Goal: Task Accomplishment & Management: Complete application form

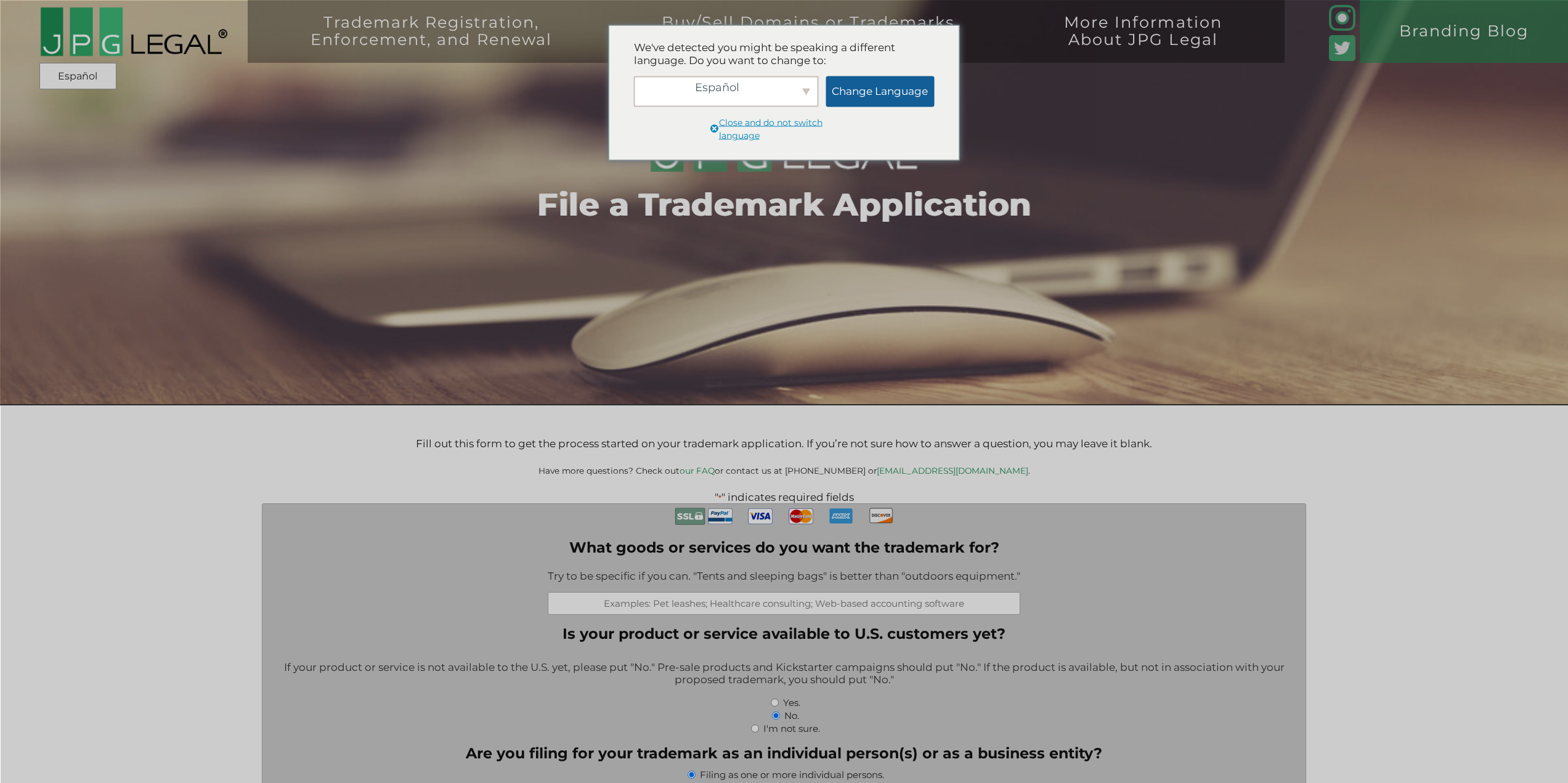
click at [876, 91] on link "Change Language" at bounding box center [880, 91] width 109 height 31
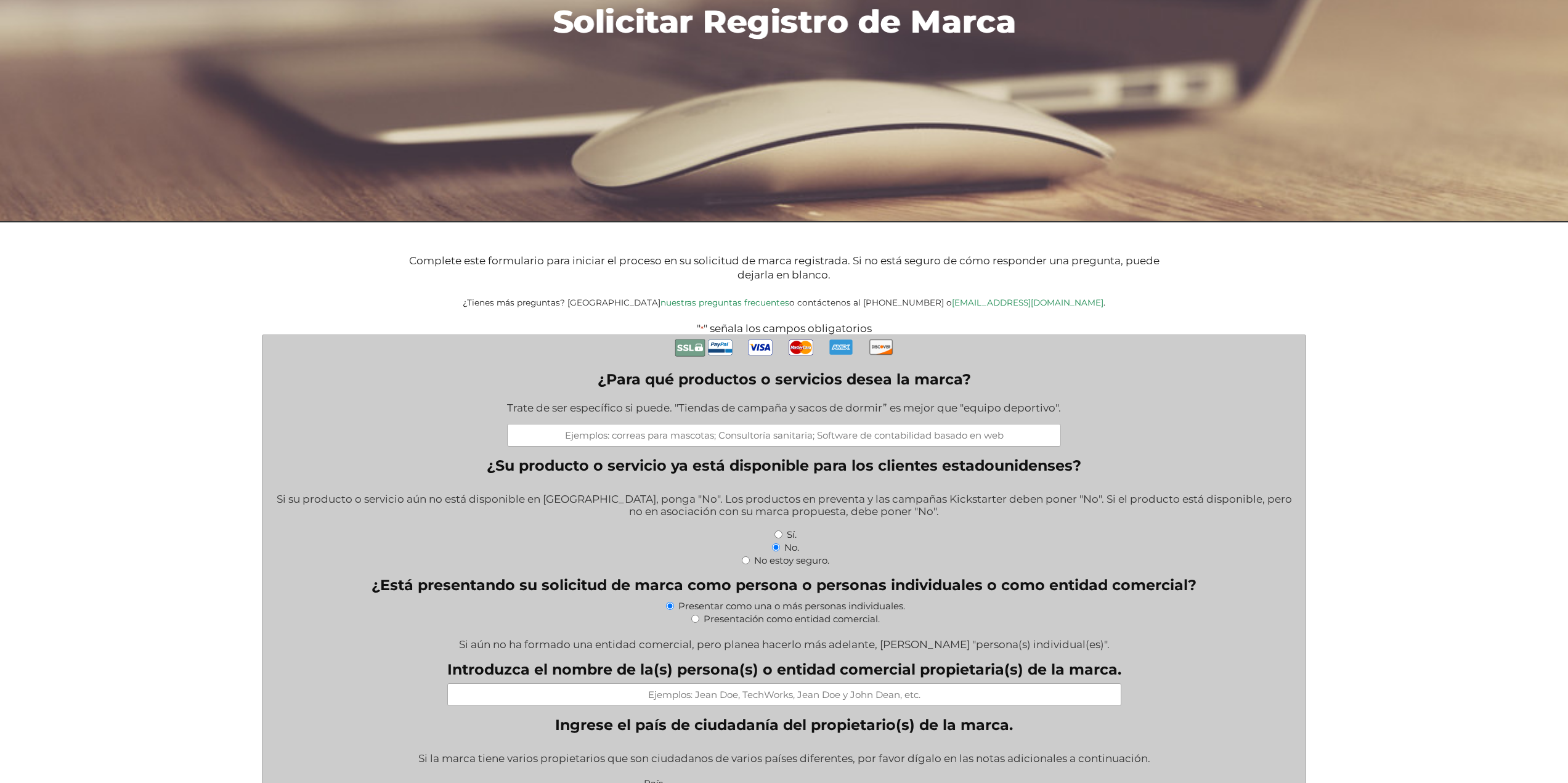
scroll to position [185, 0]
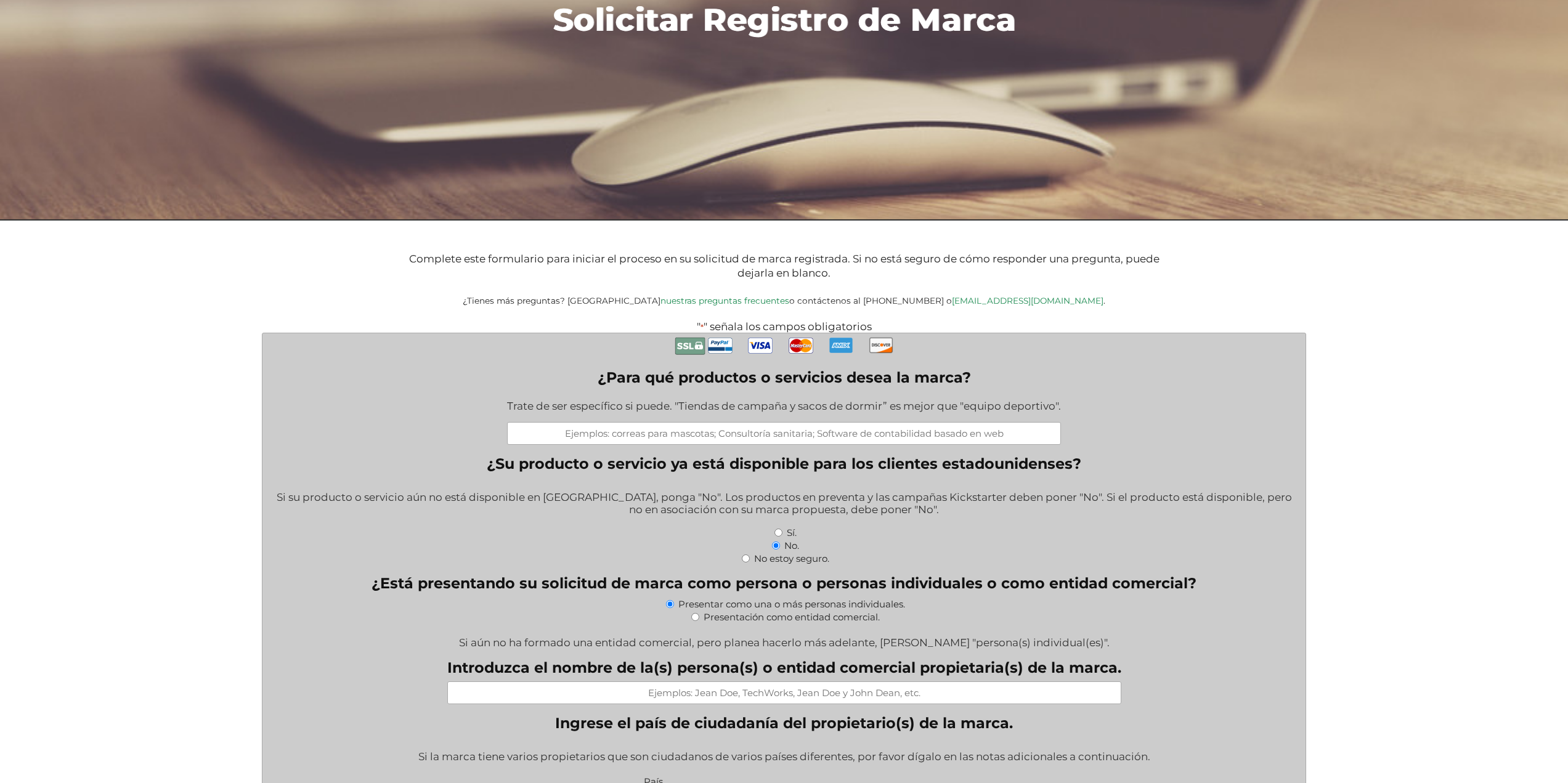
click at [798, 437] on input "¿Para qué productos o servicios desea la marca?" at bounding box center [784, 433] width 554 height 23
type input "P"
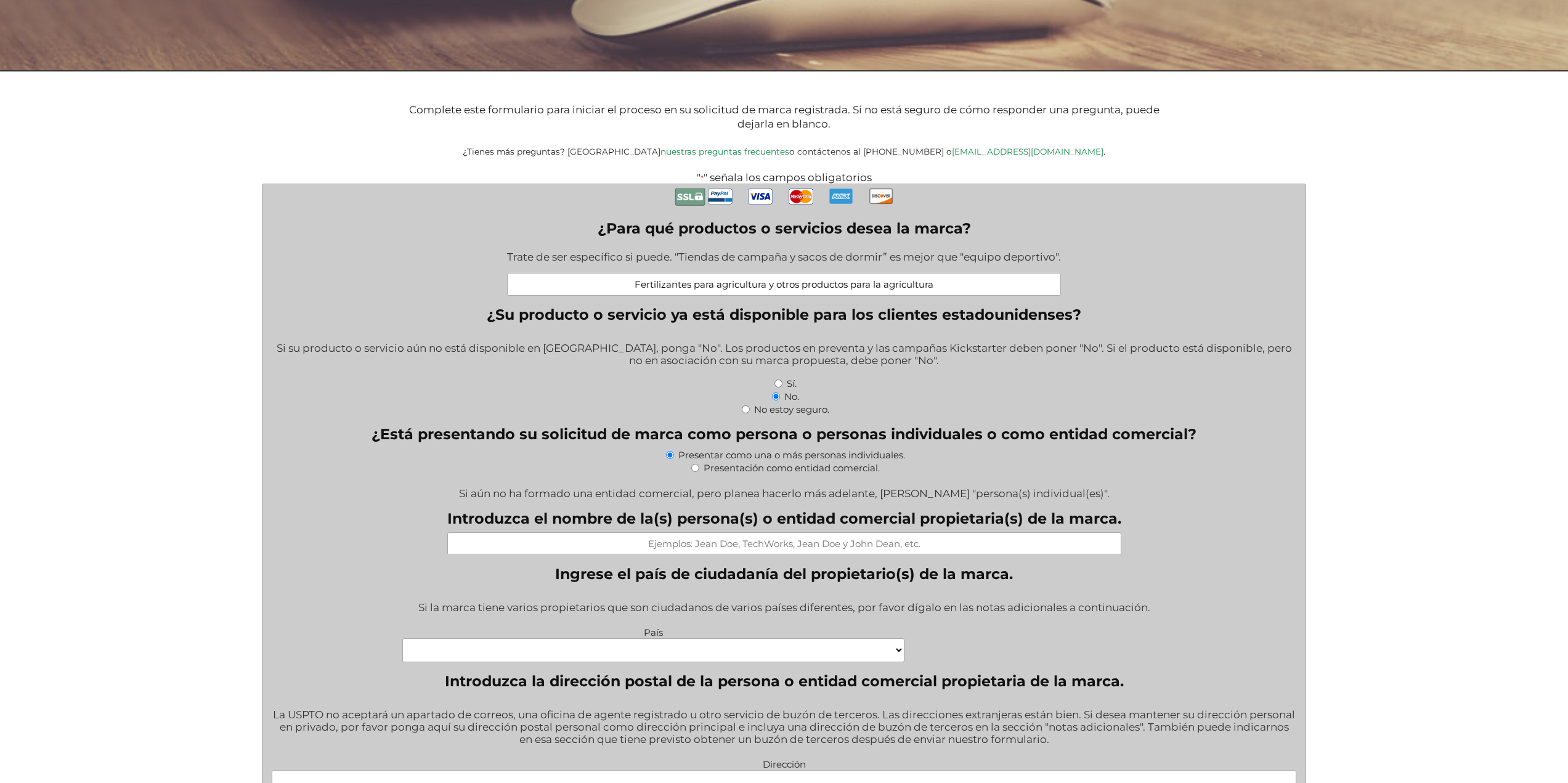
scroll to position [369, 0]
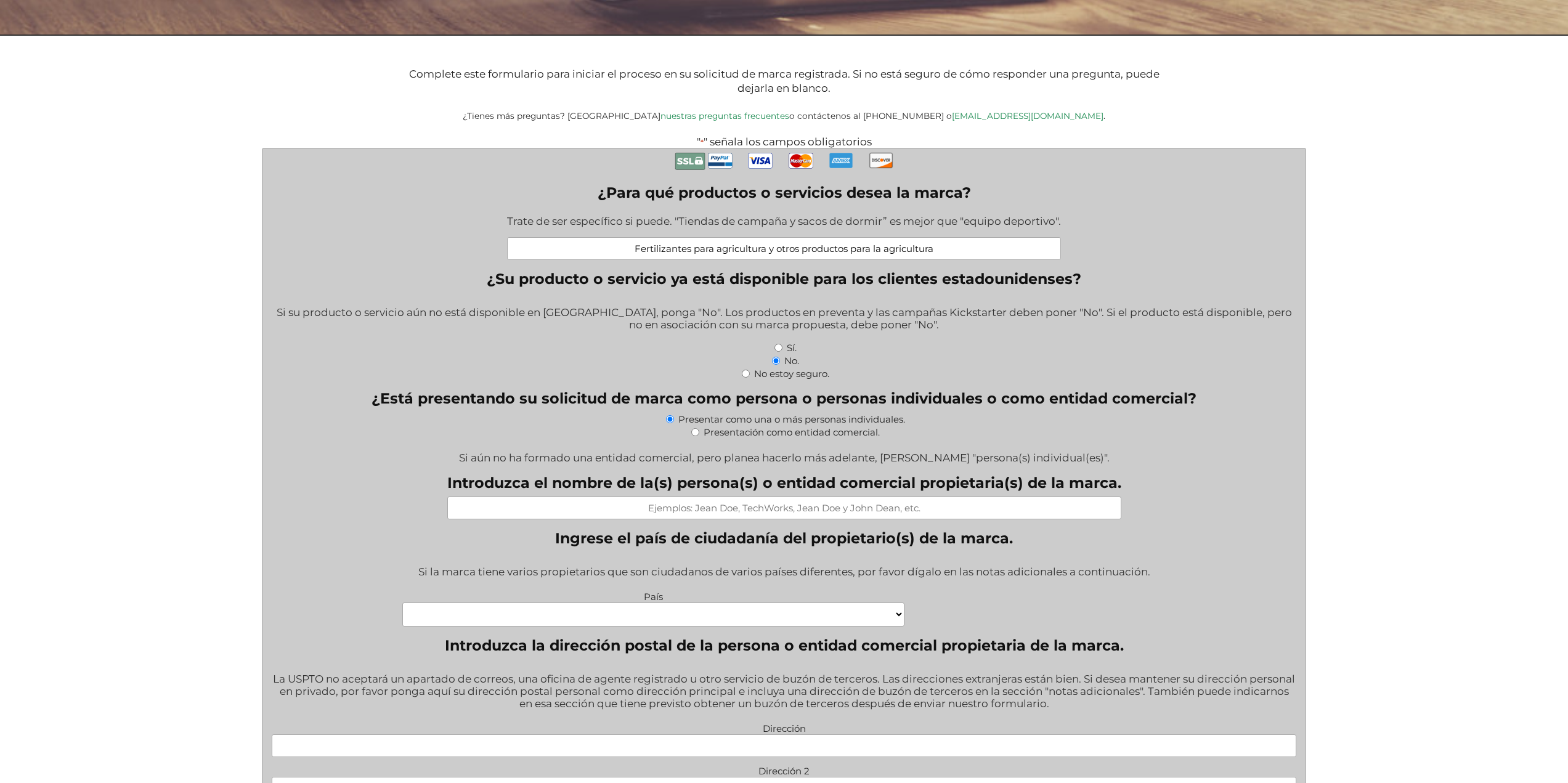
type input "Fertilizantes para agricultura y otros productos para la agricultura"
click at [770, 435] on label "Presentación como entidad comercial." at bounding box center [791, 432] width 176 height 12
click at [700, 435] on input "Presentación como entidad comercial." at bounding box center [695, 432] width 8 height 8
radio input "true"
select select
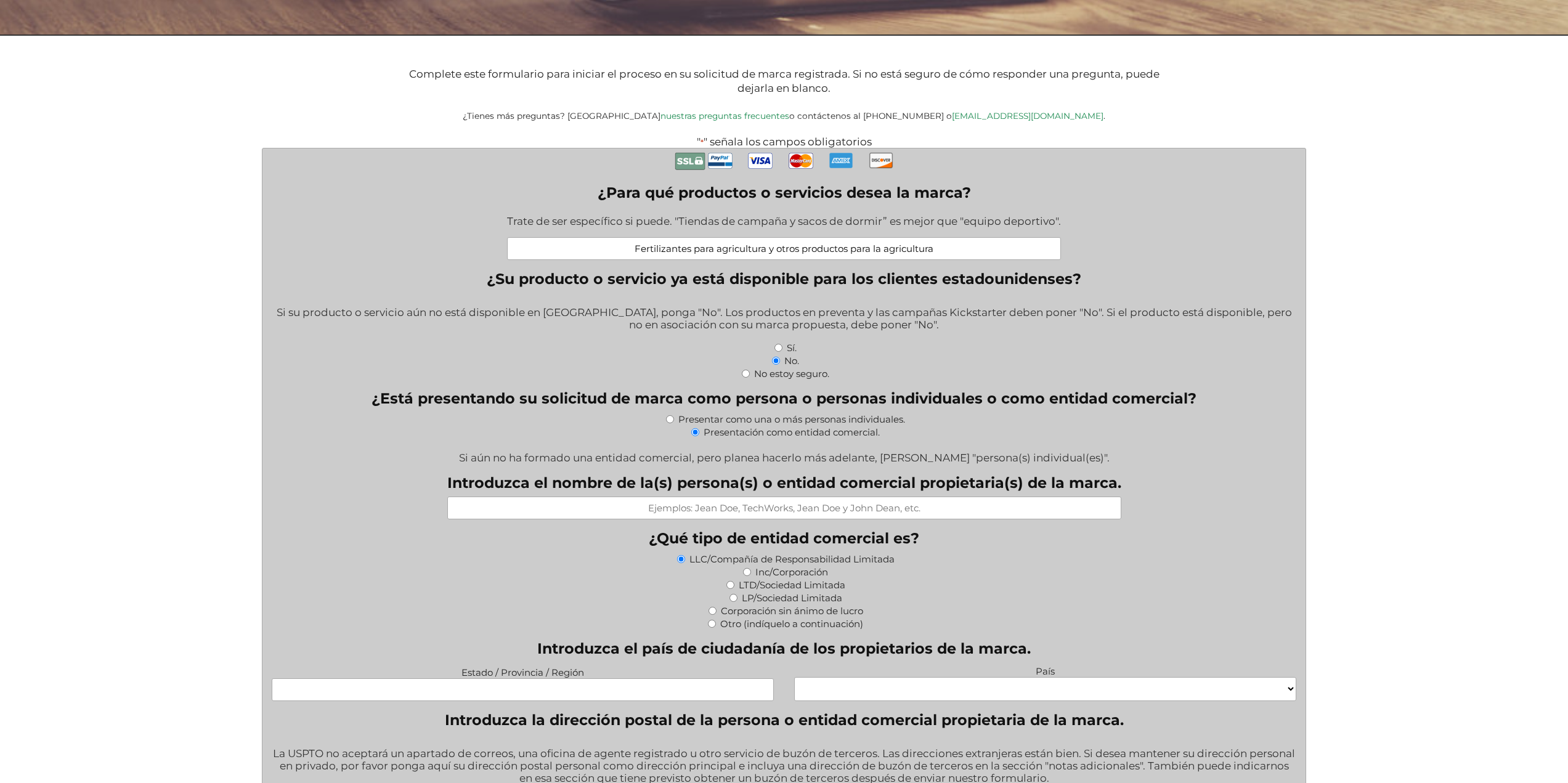
click at [632, 510] on input "Introduzca el nombre de la(s) persona(s) o entidad comercial propietaria(s) de …" at bounding box center [784, 507] width 674 height 23
click at [779, 420] on label "Presentar como una o más personas individuales." at bounding box center [792, 419] width 227 height 12
click at [674, 420] on input "Presentar como una o más personas individuales." at bounding box center [670, 419] width 8 height 8
radio input "true"
select select
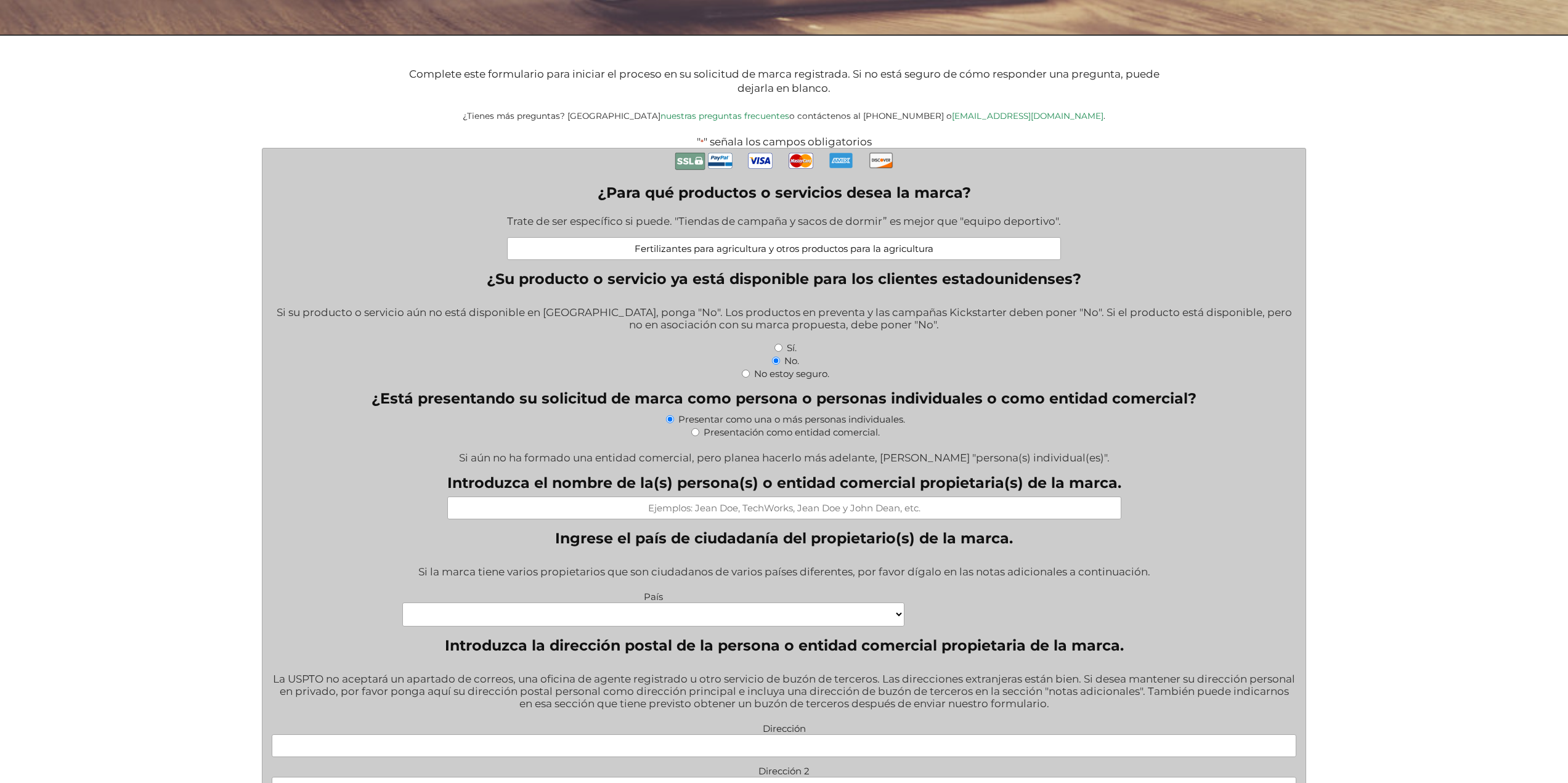
click at [757, 503] on input "Introduzca el nombre de la(s) persona(s) o entidad comercial propietaria(s) de …" at bounding box center [784, 507] width 674 height 23
type input "r"
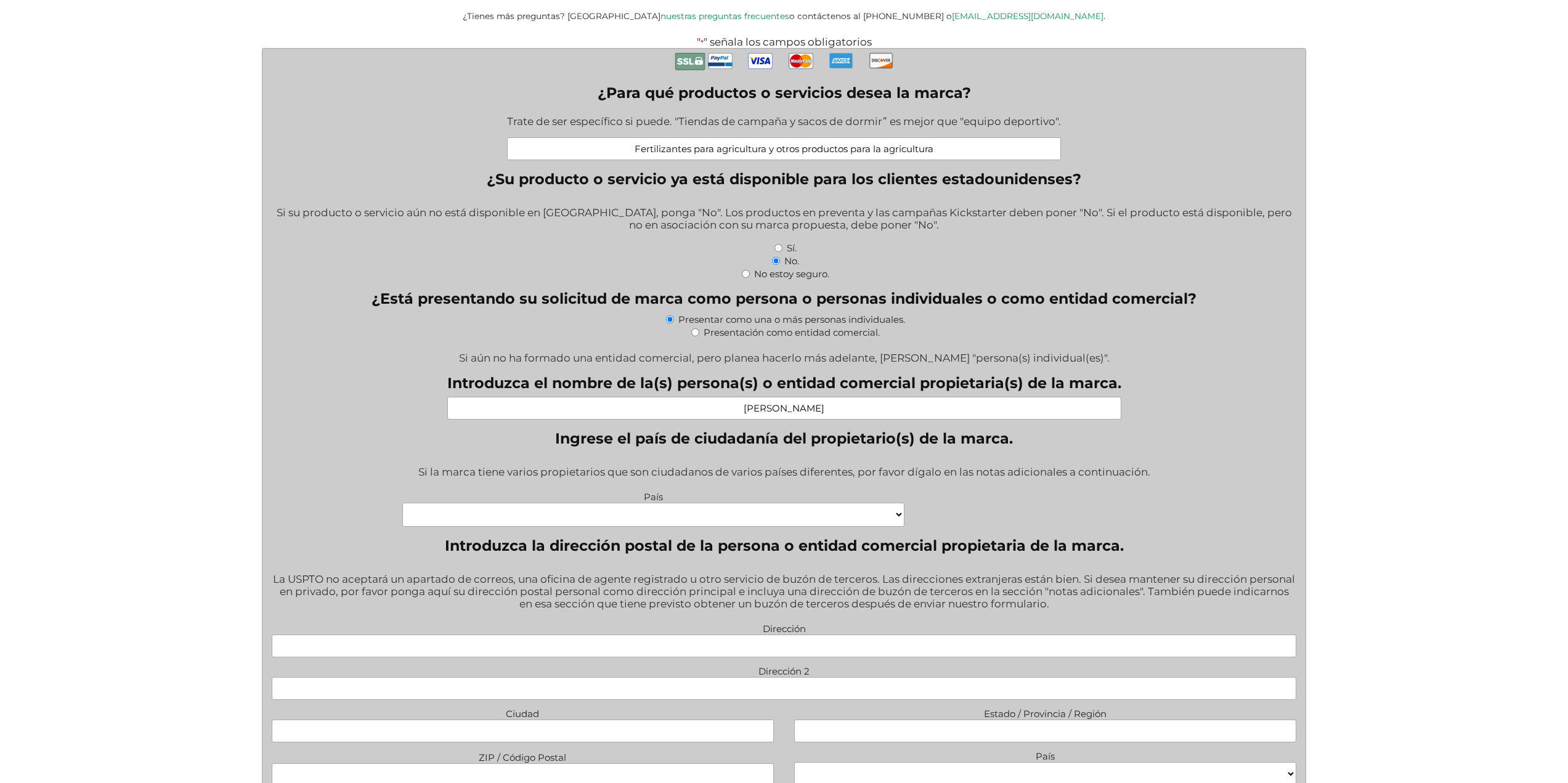
scroll to position [555, 0]
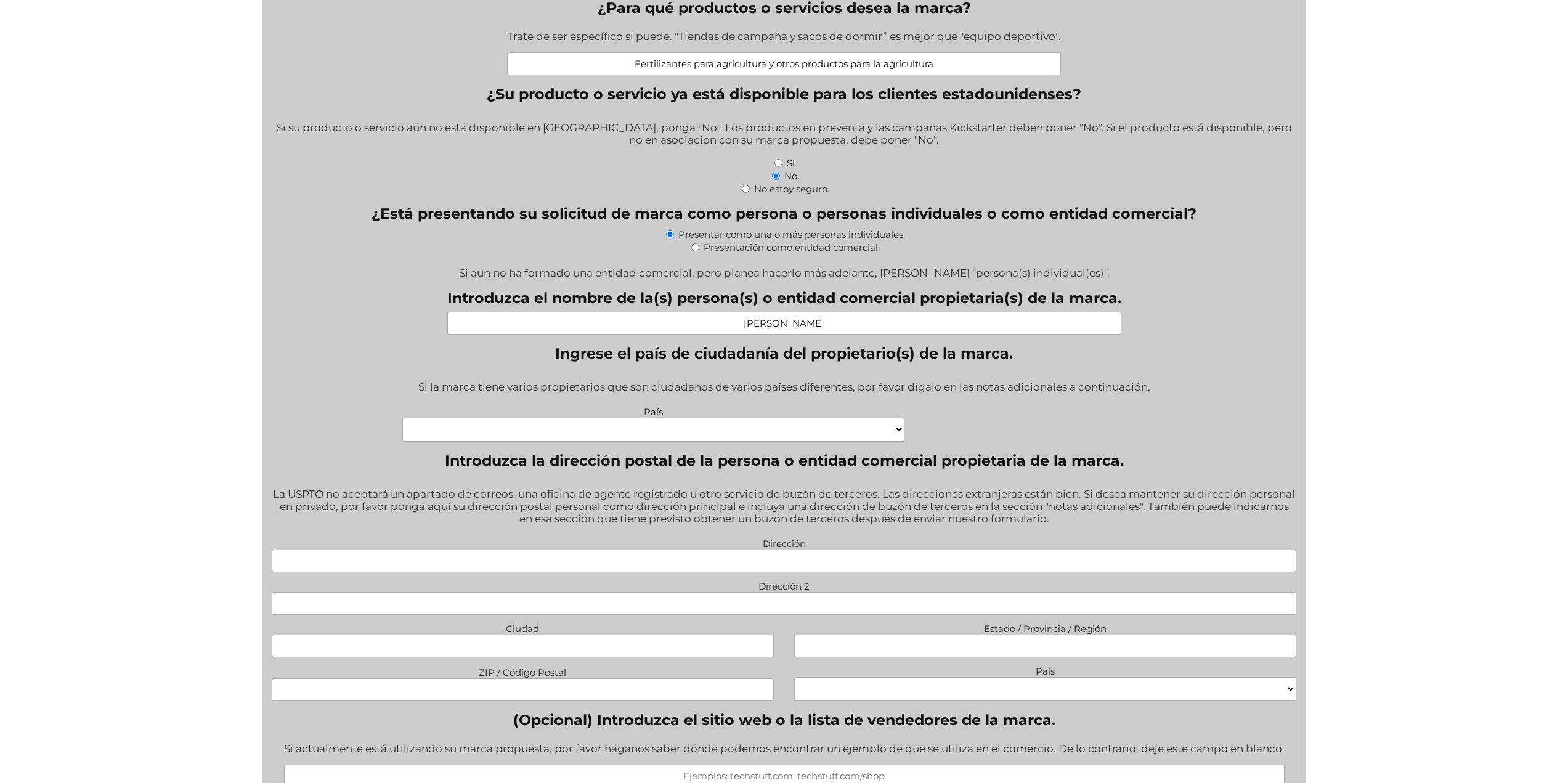
type input "Rubén Morante Torregrosa"
click at [622, 431] on select "Cabo Verde Congo Chequia Eswatini Isla Heard e Islas McDonald Corea, República …" at bounding box center [653, 429] width 502 height 24
select select "España"
click at [402, 420] on select "Cabo Verde Congo Chequia Eswatini Isla Heard e Islas McDonald Corea, República …" at bounding box center [653, 429] width 502 height 24
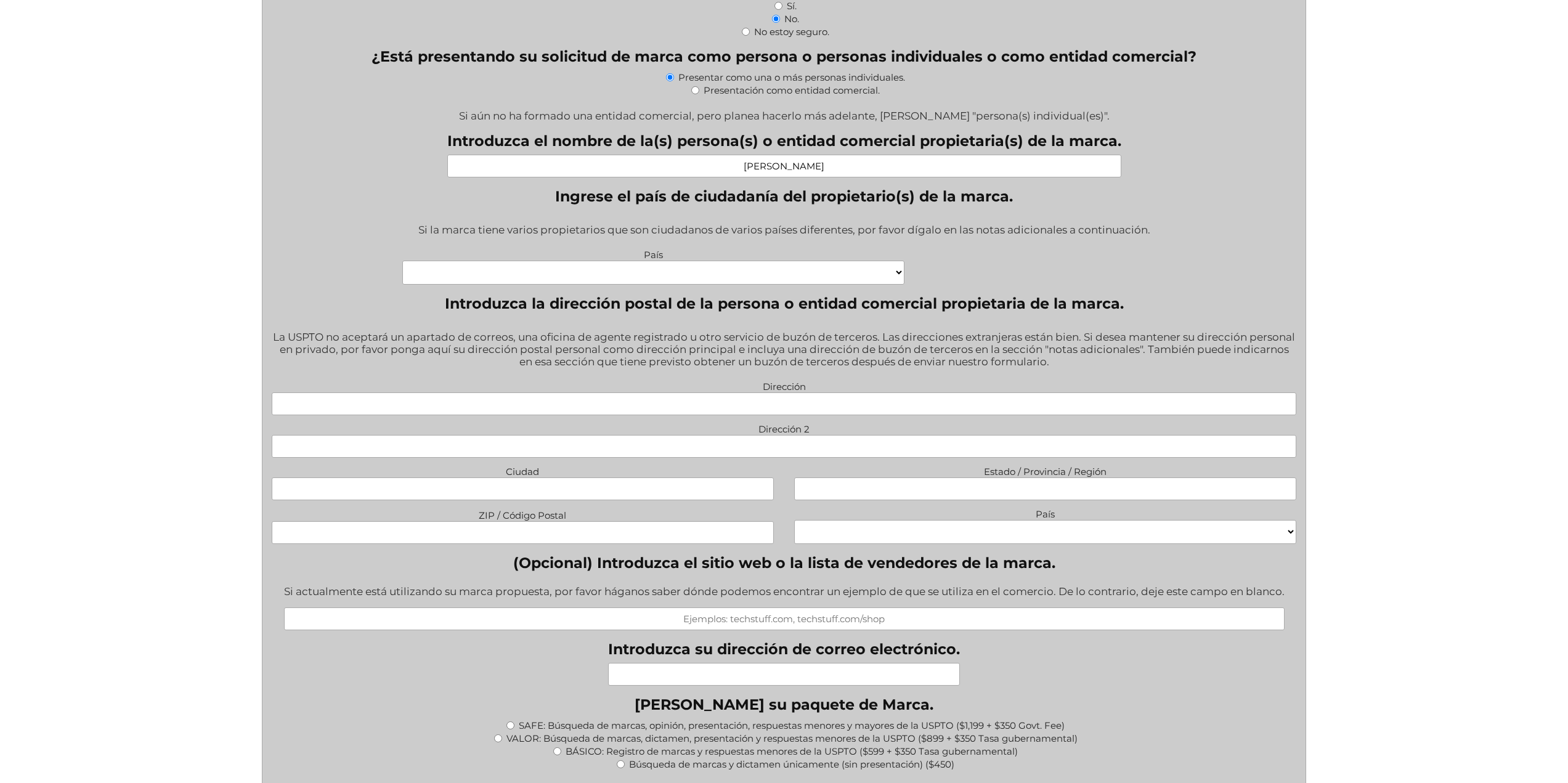
scroll to position [739, 0]
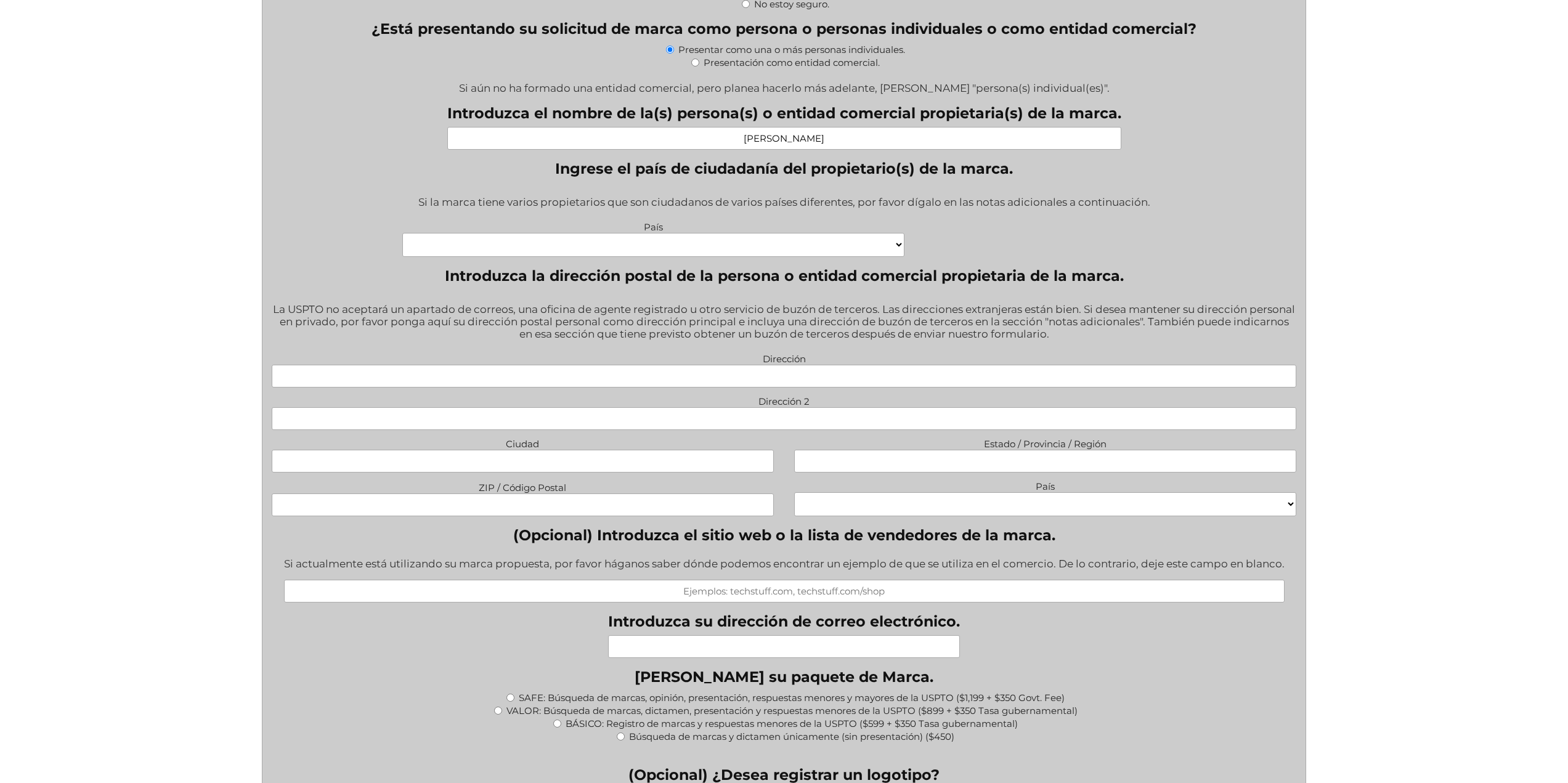
click at [785, 378] on input "Dirección" at bounding box center [784, 376] width 1024 height 23
type input "Calle Rio Vinalopo n4"
type input "Monovar"
type input "Alicante"
type input "03640"
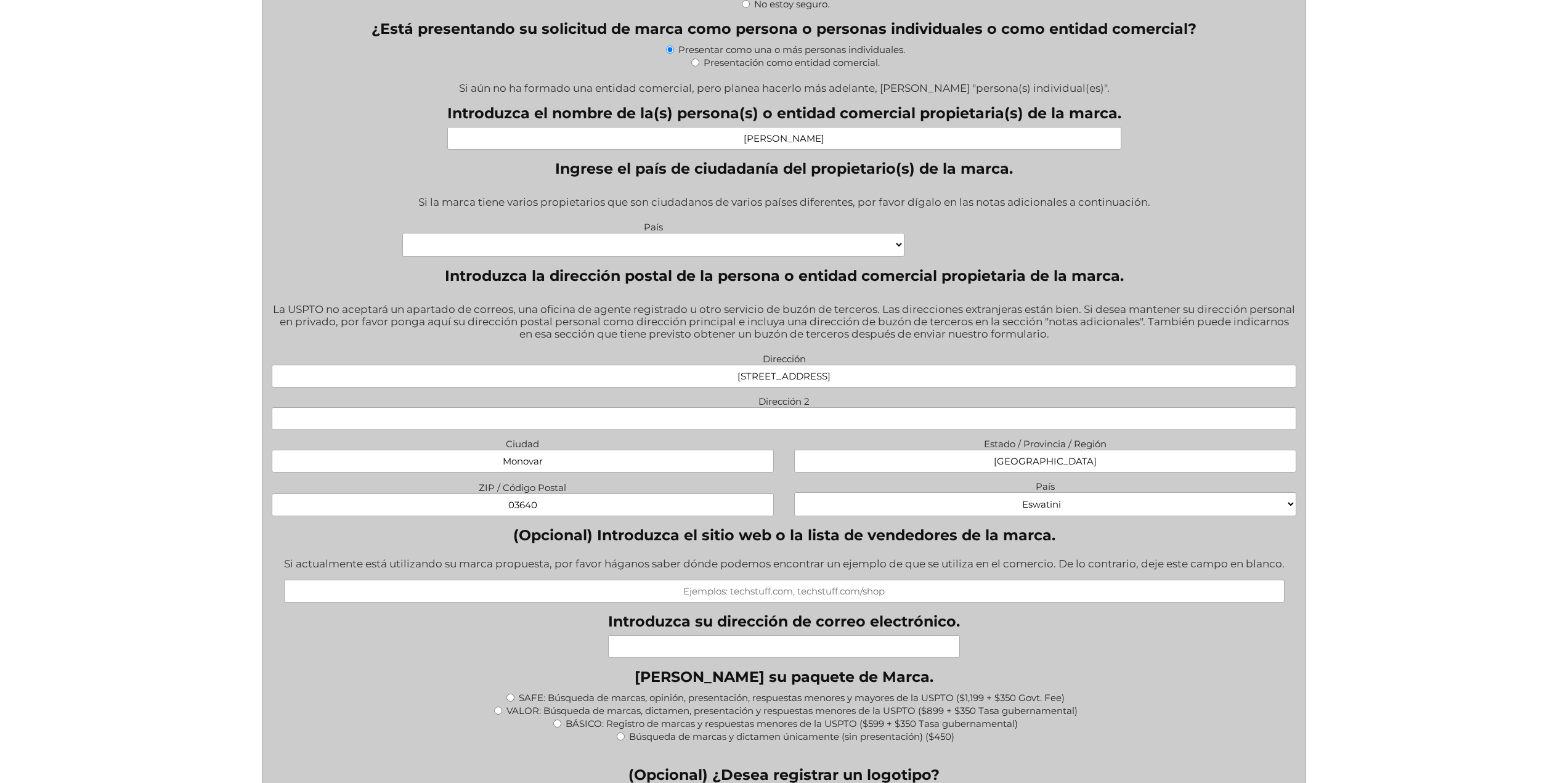
click at [1158, 504] on select "Cabo Verde Congo Chequia Eswatini Isla Heard e Islas McDonald Corea, República …" at bounding box center [1045, 504] width 502 height 24
select select "España"
click at [794, 494] on select "Cabo Verde Congo Chequia Eswatini Isla Heard e Islas McDonald Corea, República …" at bounding box center [1045, 504] width 502 height 24
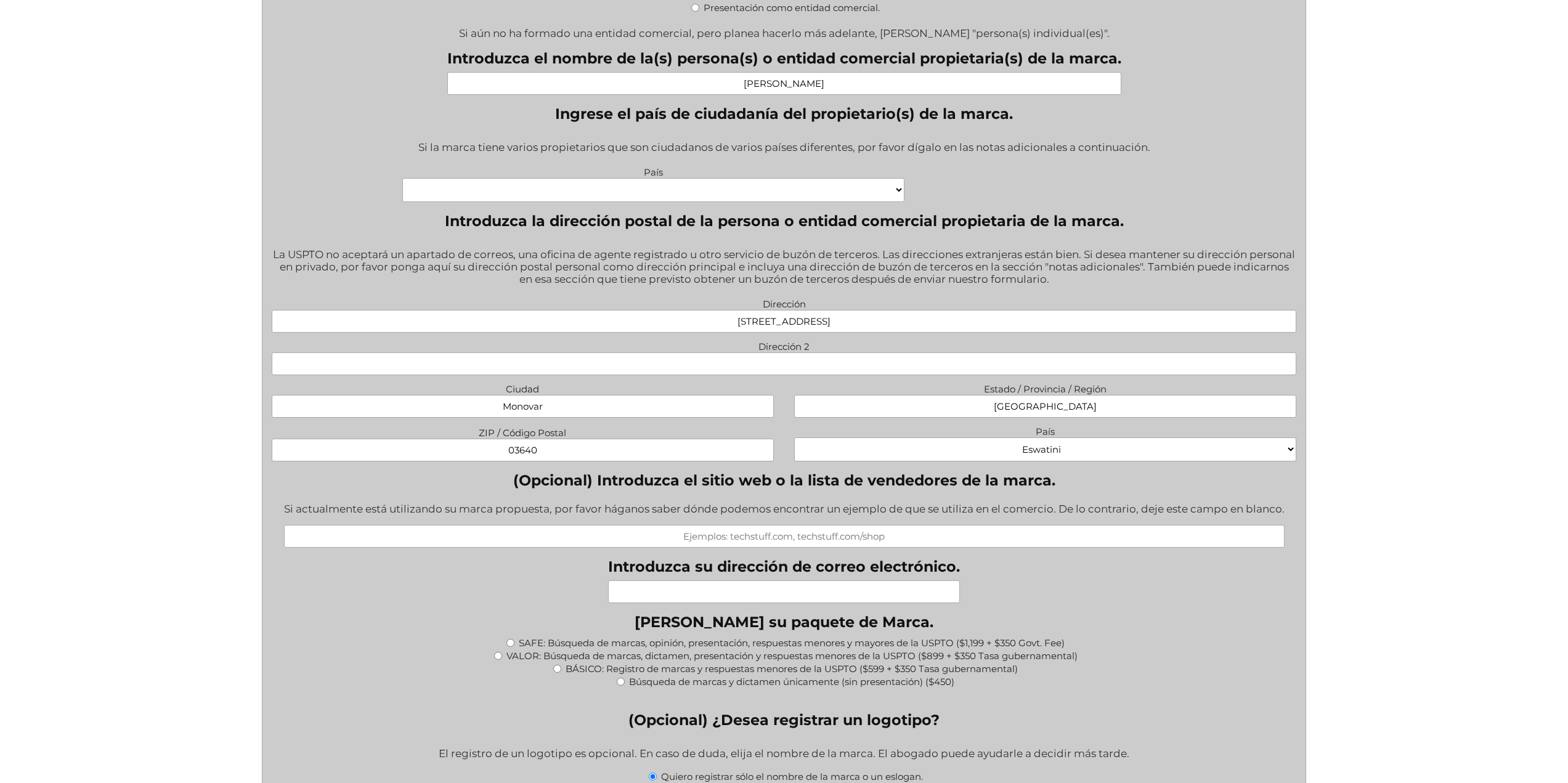
scroll to position [801, 0]
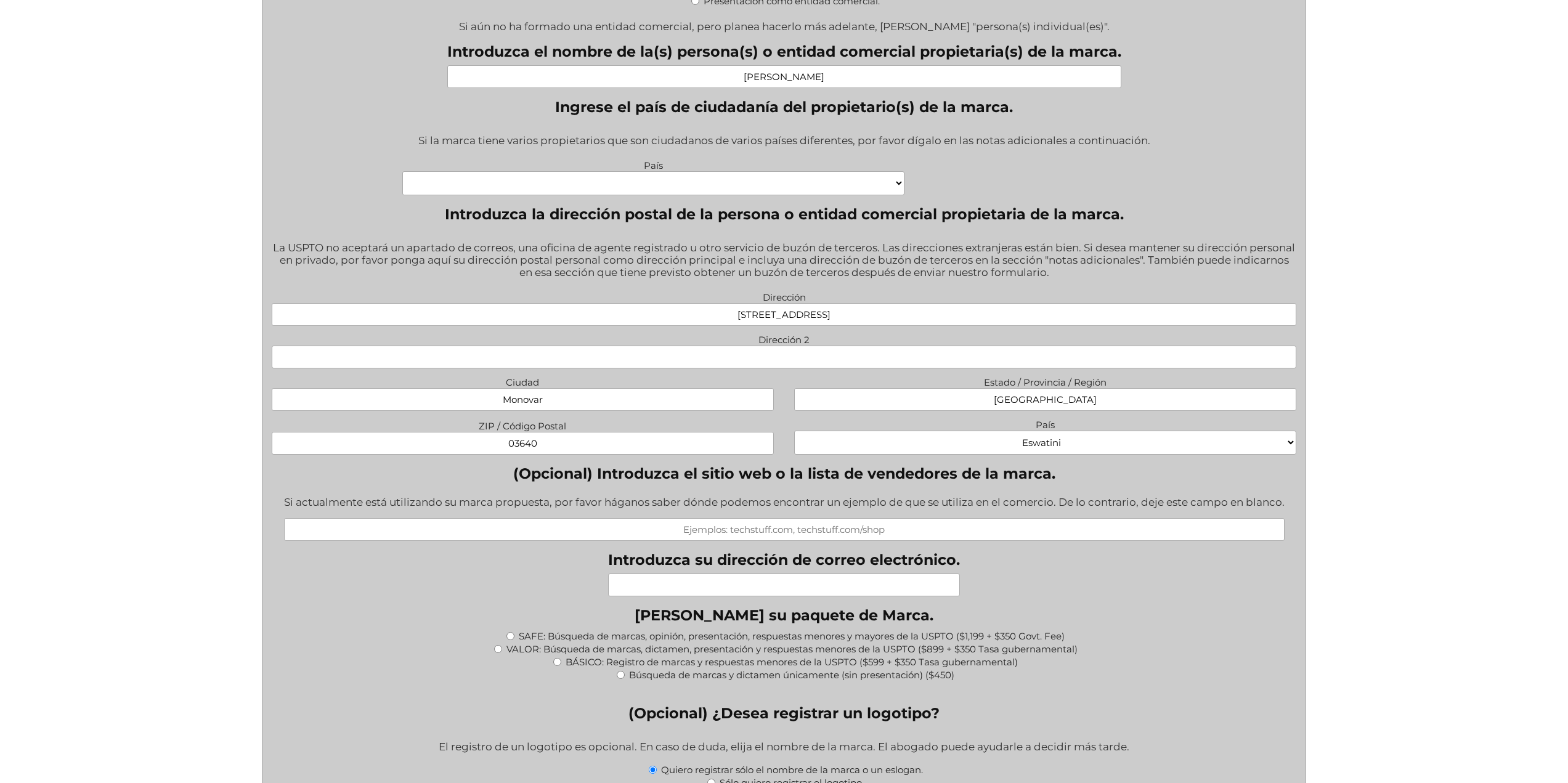
click at [753, 592] on input "Introduzca su dirección de correo electrónico." at bounding box center [783, 585] width 352 height 23
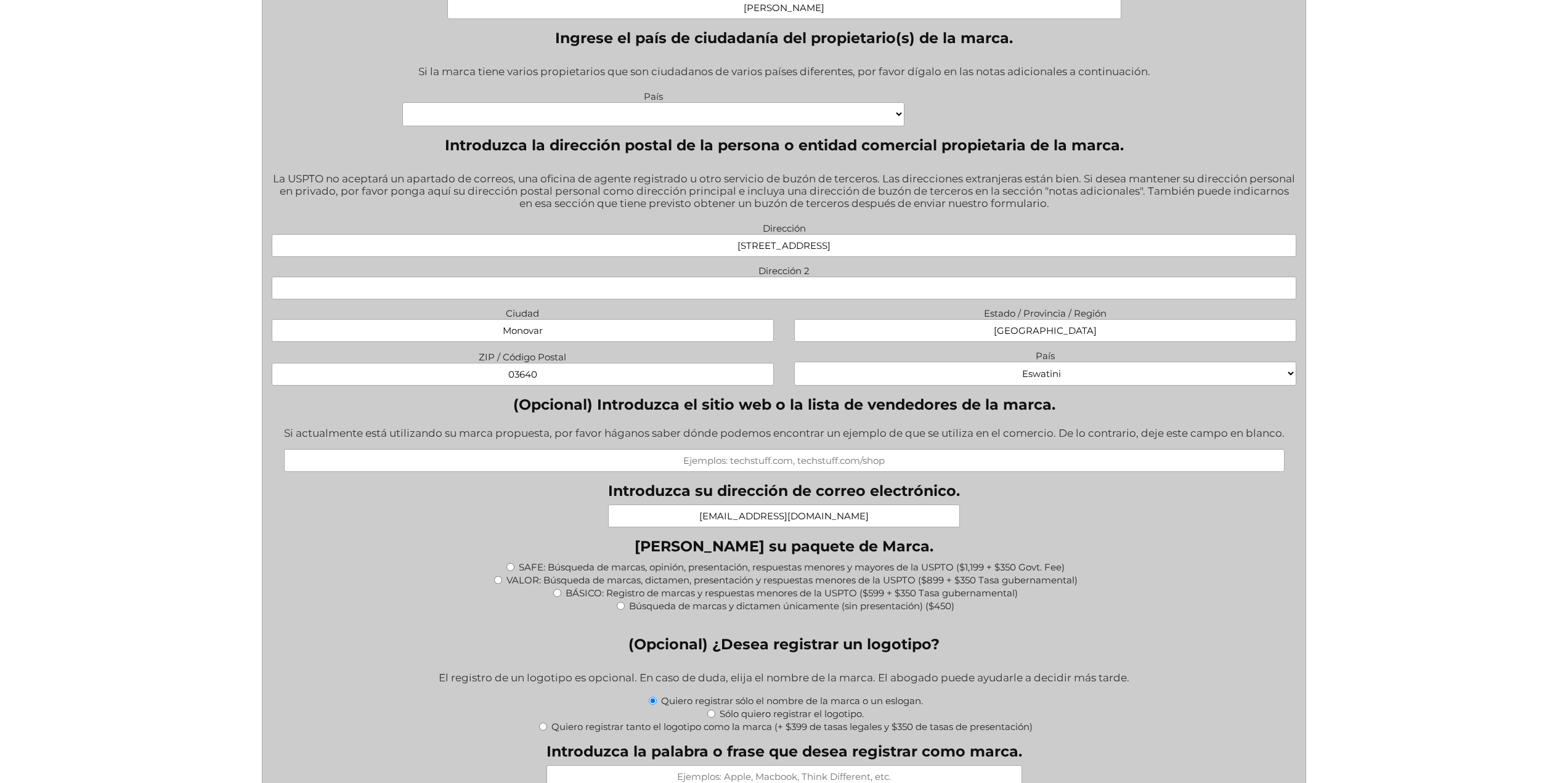
scroll to position [924, 0]
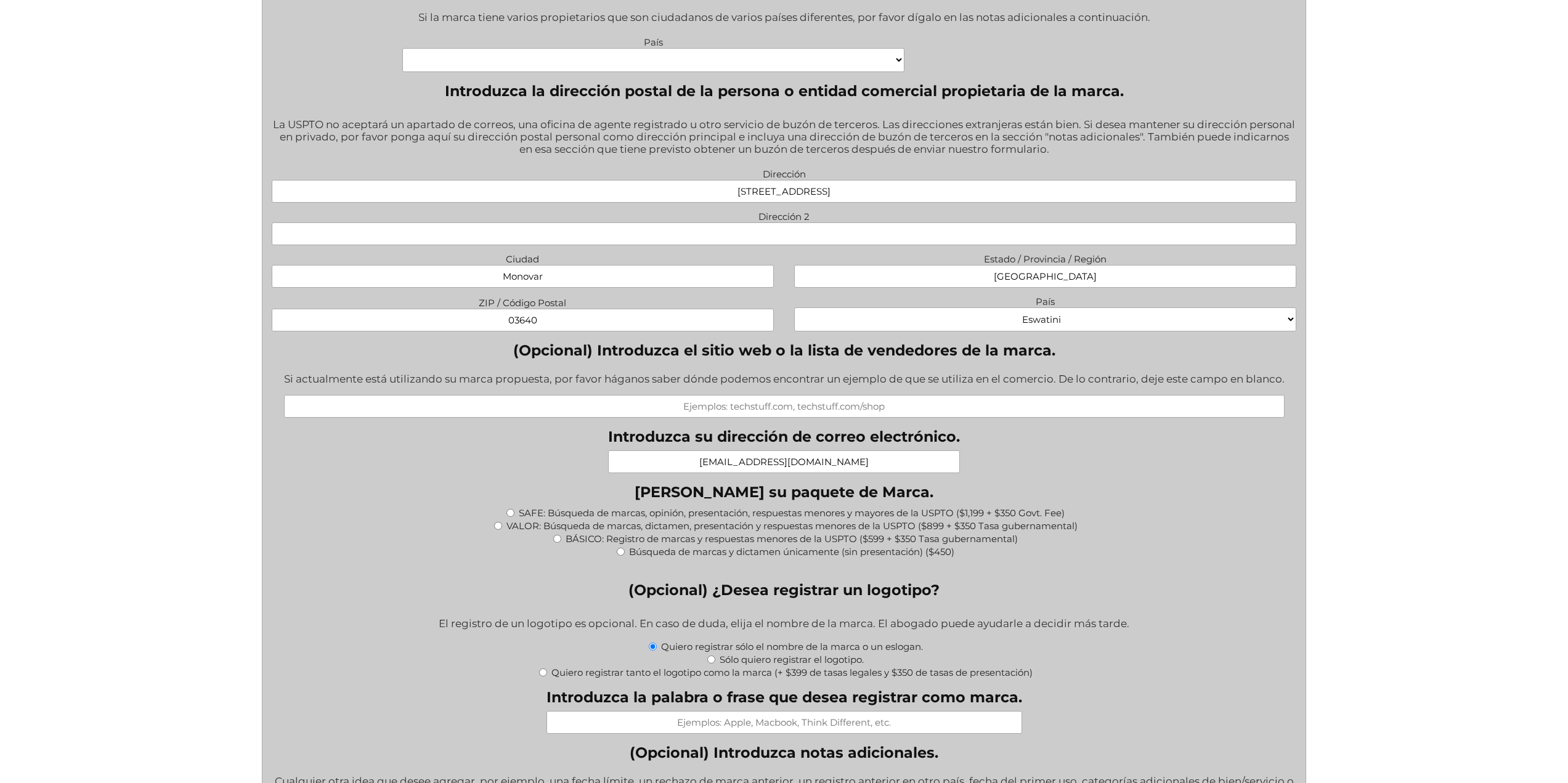
type input "agrovendishop@gmail.com"
click at [753, 677] on label "Quiero registrar tanto el logotipo como la marca (+ $399 de tasas legales y $35…" at bounding box center [792, 672] width 481 height 12
click at [547, 676] on input "Quiero registrar tanto el logotipo como la marca (+ $399 de tasas legales y $35…" at bounding box center [543, 672] width 8 height 8
radio input "true"
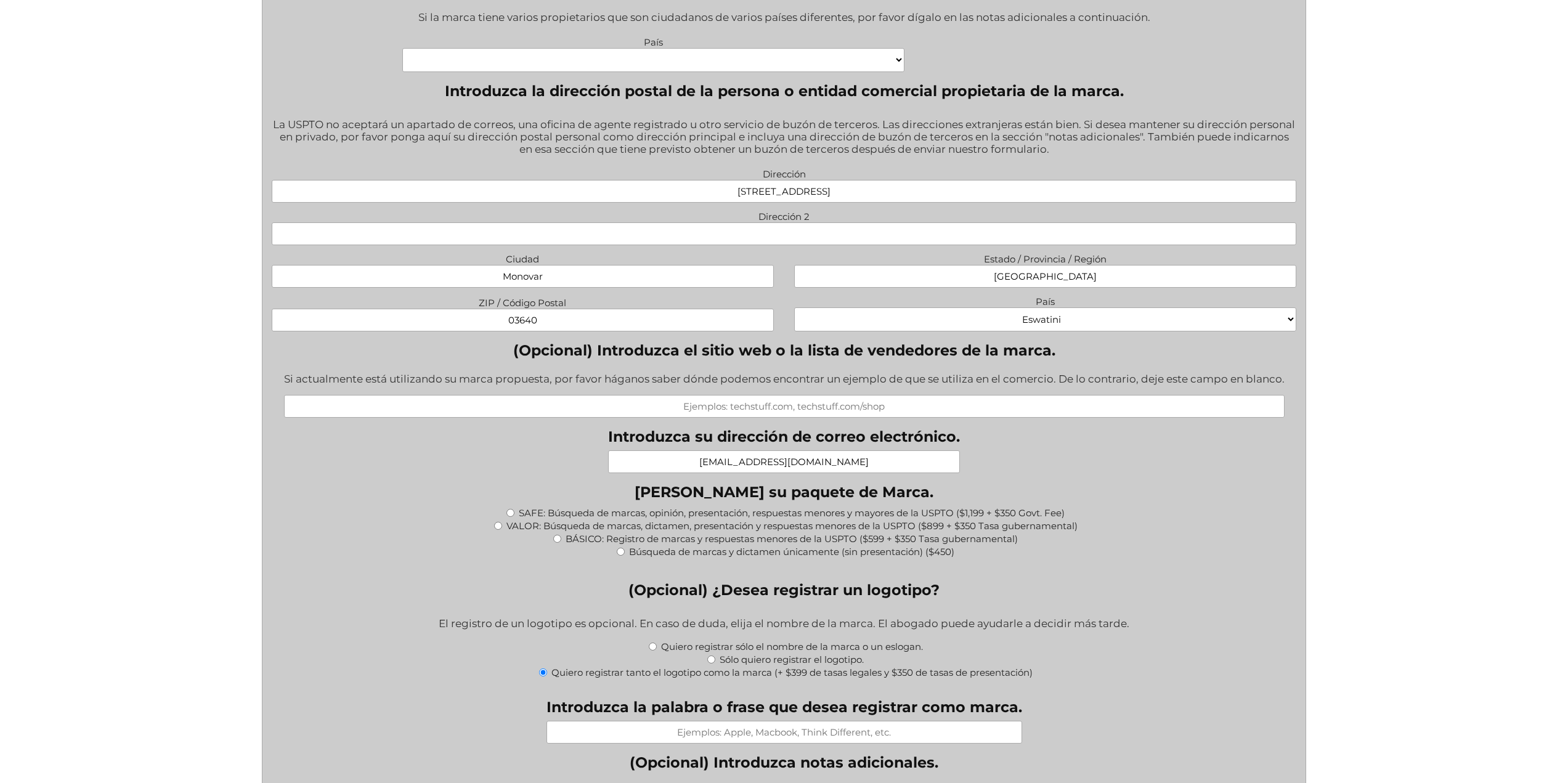
type input "$749.00"
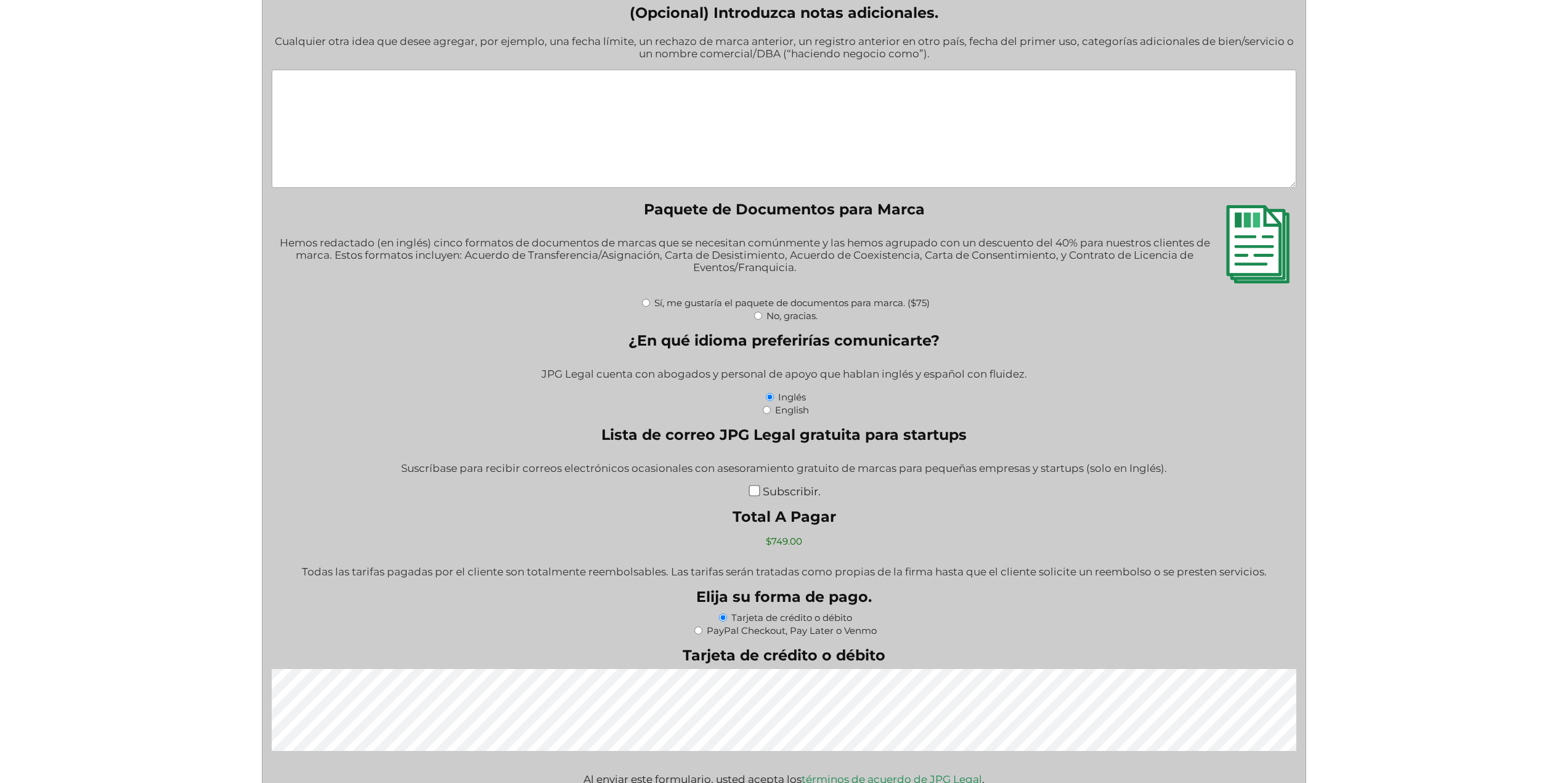
scroll to position [1971, 0]
